Goal: Task Accomplishment & Management: Complete application form

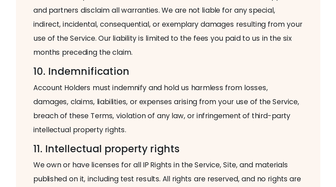
scroll to position [1200, 0]
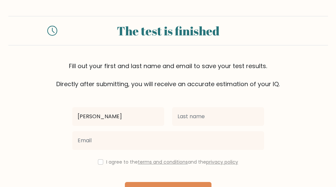
type input "barry"
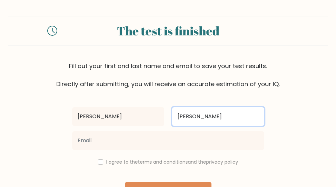
type input "nyquist"
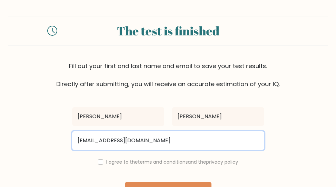
type input "[EMAIL_ADDRESS][DOMAIN_NAME]"
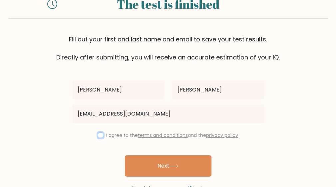
scroll to position [40, 0]
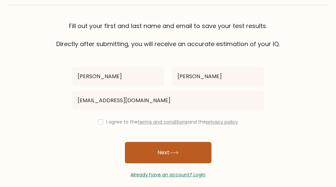
click at [157, 153] on button "Next" at bounding box center [168, 152] width 87 height 21
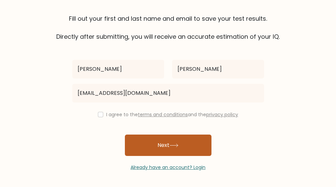
click at [164, 145] on button "Next" at bounding box center [168, 144] width 87 height 21
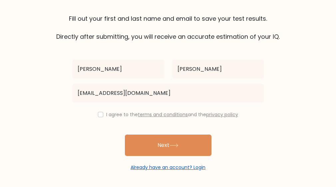
click at [140, 165] on link "Already have an account? Login" at bounding box center [168, 167] width 75 height 7
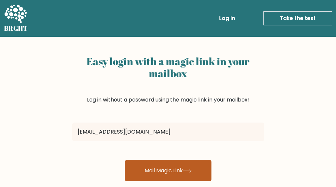
type input "nybarry493@gmail.com"
click at [161, 168] on button "Mail Magic Link" at bounding box center [168, 170] width 87 height 21
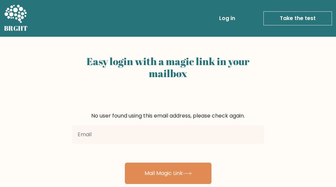
click at [254, 135] on input "email" at bounding box center [168, 134] width 192 height 19
click at [228, 18] on link "Log in" at bounding box center [227, 18] width 21 height 13
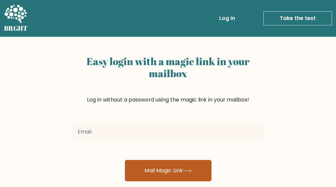
click at [190, 169] on icon at bounding box center [187, 171] width 9 height 4
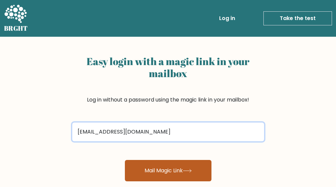
type input "[EMAIL_ADDRESS][DOMAIN_NAME]"
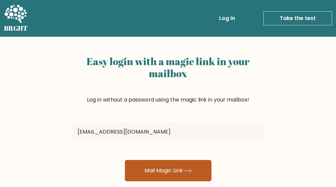
click at [172, 170] on button "Mail Magic Link" at bounding box center [168, 170] width 87 height 21
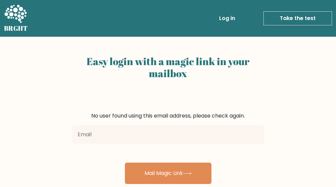
click at [172, 170] on button "Mail Magic Link" at bounding box center [168, 172] width 87 height 21
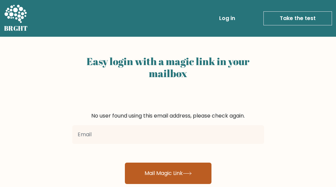
click at [192, 172] on icon at bounding box center [187, 173] width 9 height 4
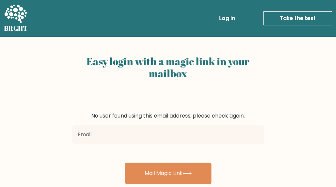
click at [230, 19] on link "Log in" at bounding box center [227, 18] width 21 height 13
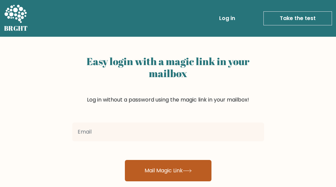
click at [191, 170] on icon at bounding box center [187, 170] width 8 height 3
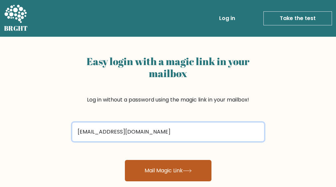
type input "[EMAIL_ADDRESS][DOMAIN_NAME]"
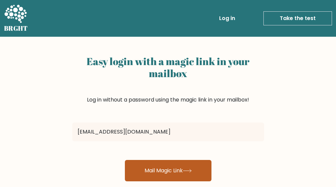
click at [175, 170] on button "Mail Magic Link" at bounding box center [168, 170] width 87 height 21
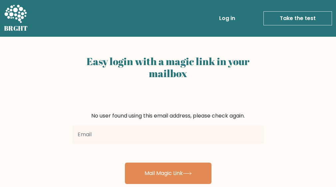
click at [223, 17] on link "Log in" at bounding box center [227, 18] width 21 height 13
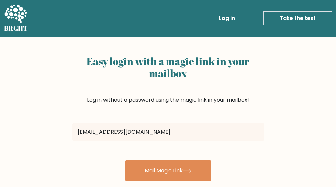
type input "[EMAIL_ADDRESS][DOMAIN_NAME]"
click at [230, 18] on link "Log in" at bounding box center [227, 18] width 21 height 13
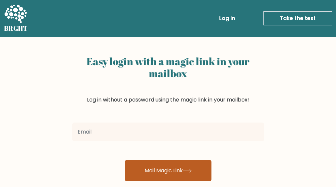
click at [175, 171] on button "Mail Magic Link" at bounding box center [168, 170] width 87 height 21
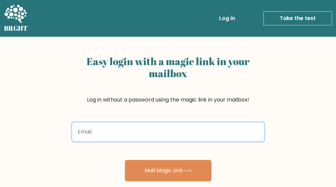
click at [257, 132] on input "email" at bounding box center [168, 131] width 192 height 19
click at [197, 132] on input "email" at bounding box center [168, 131] width 192 height 19
type input "barrynyquist@gmail.com"
click at [168, 170] on button "Mail Magic Link" at bounding box center [168, 170] width 87 height 21
